Goal: Find contact information: Find contact information

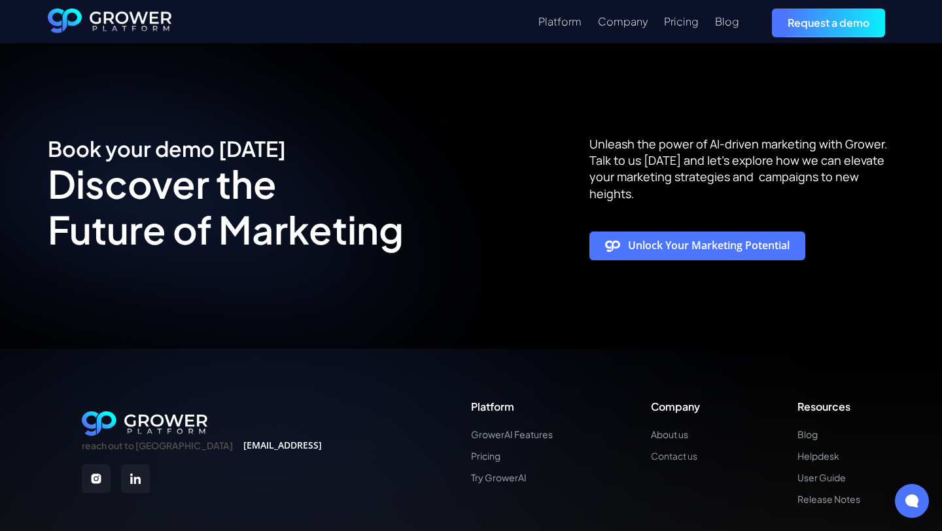
click at [674, 450] on link "Contact us" at bounding box center [675, 455] width 49 height 11
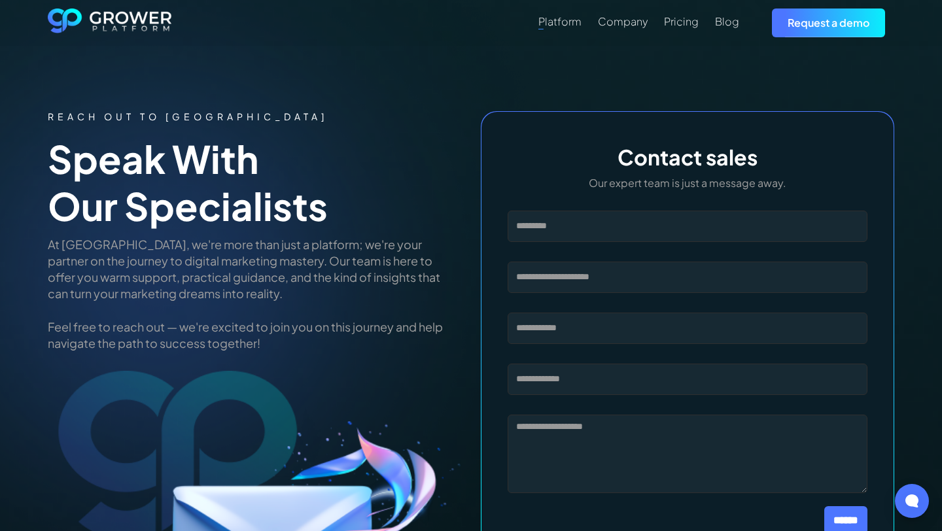
click at [569, 19] on div "Platform" at bounding box center [559, 21] width 43 height 12
